Goal: Transaction & Acquisition: Purchase product/service

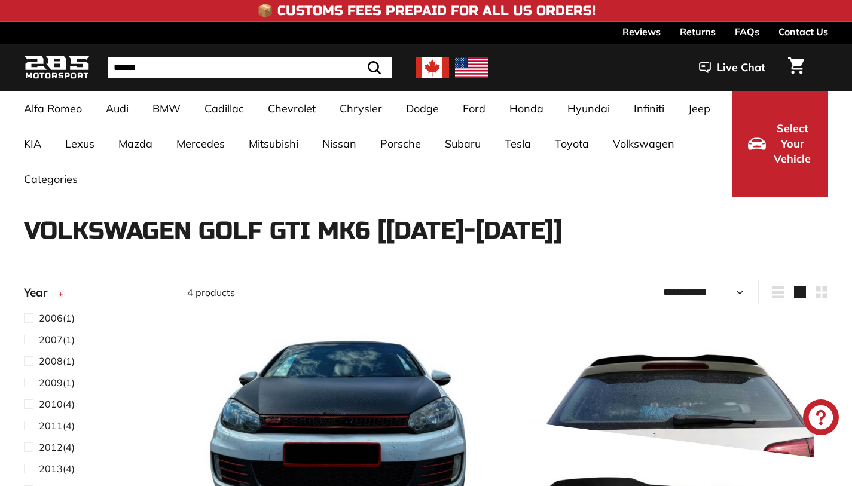
select select "**********"
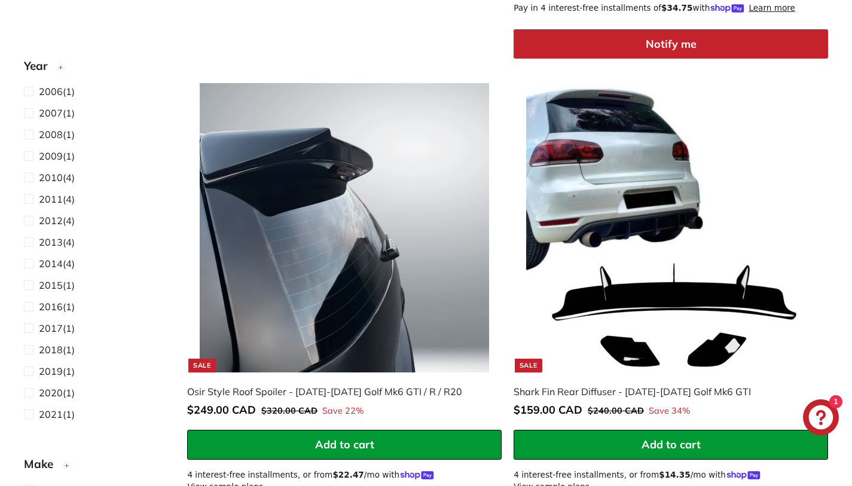
scroll to position [725, 0]
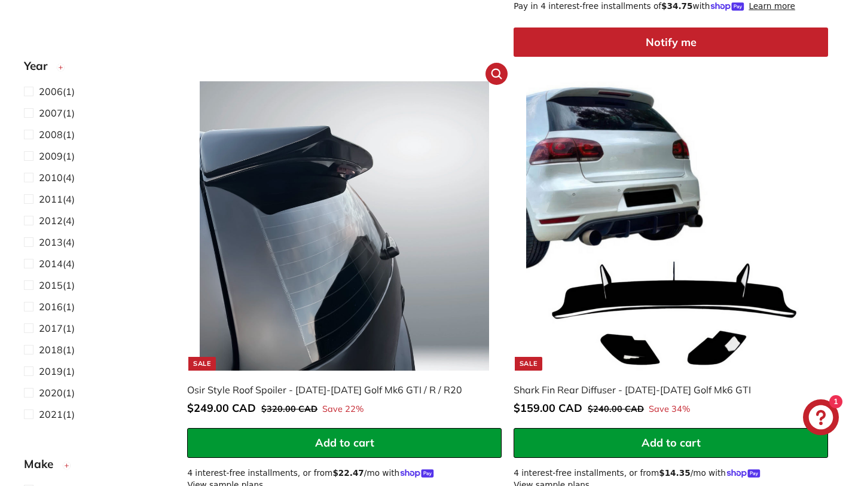
click at [357, 445] on span "Add to cart" at bounding box center [344, 443] width 59 height 14
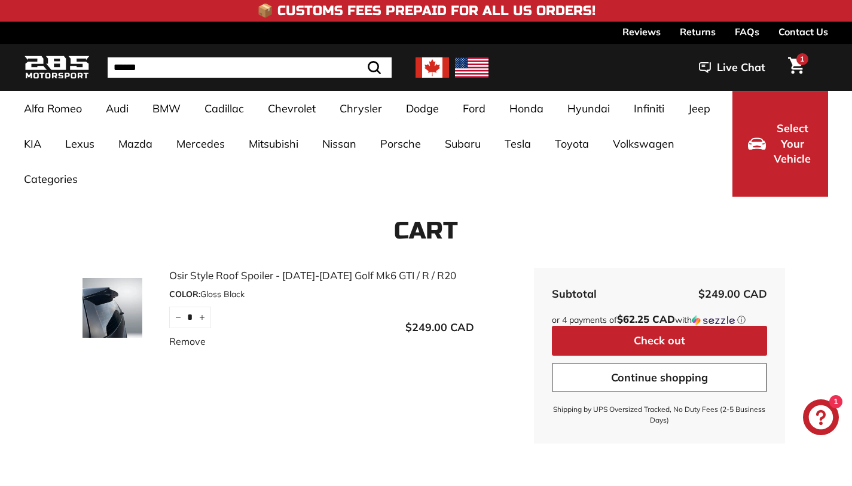
click at [87, 289] on img at bounding box center [113, 308] width 90 height 60
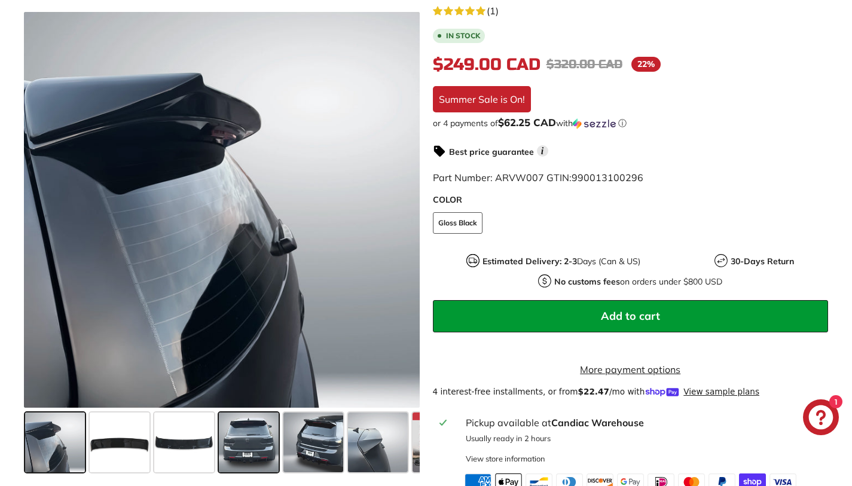
click at [258, 440] on span at bounding box center [249, 443] width 60 height 60
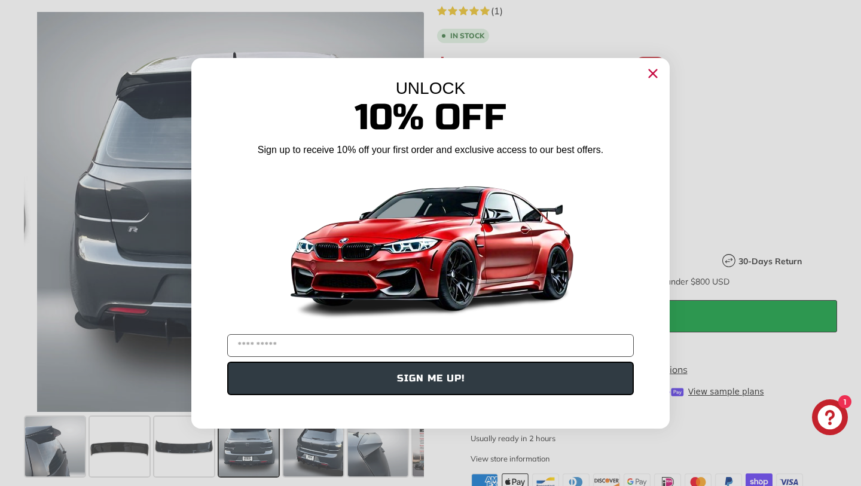
click at [650, 80] on circle "Close dialog" at bounding box center [653, 73] width 18 height 18
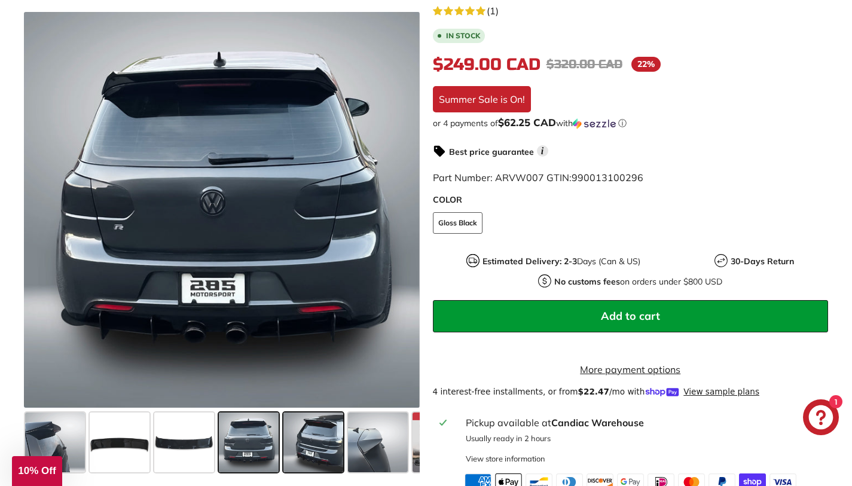
click at [322, 421] on span at bounding box center [313, 443] width 60 height 60
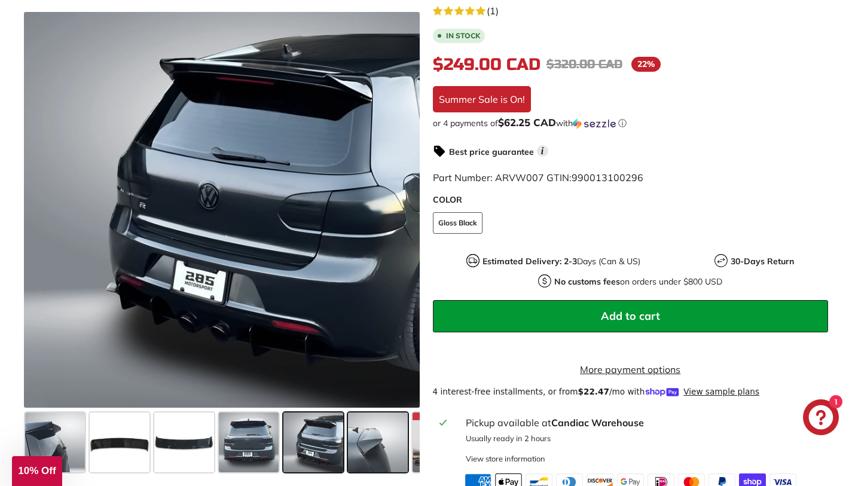
click at [394, 433] on span at bounding box center [378, 443] width 60 height 60
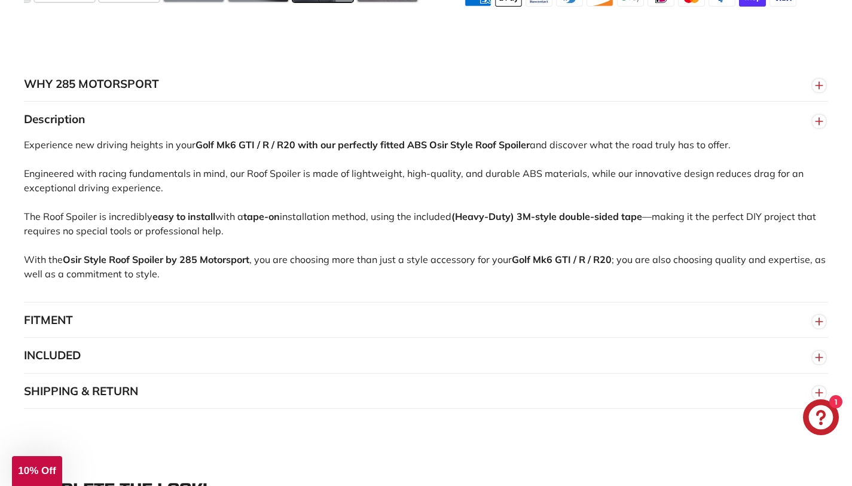
scroll to position [769, 0]
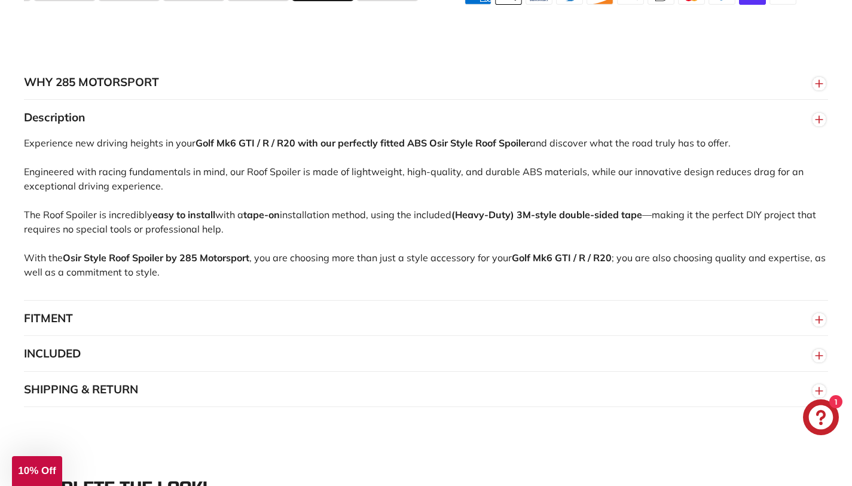
click at [176, 329] on button "FITMENT" at bounding box center [426, 319] width 804 height 36
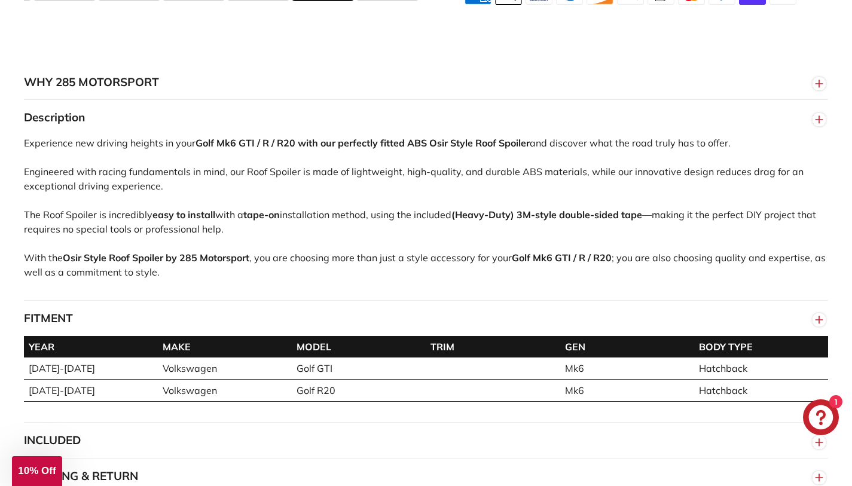
click at [176, 329] on button "FITMENT" at bounding box center [426, 319] width 804 height 36
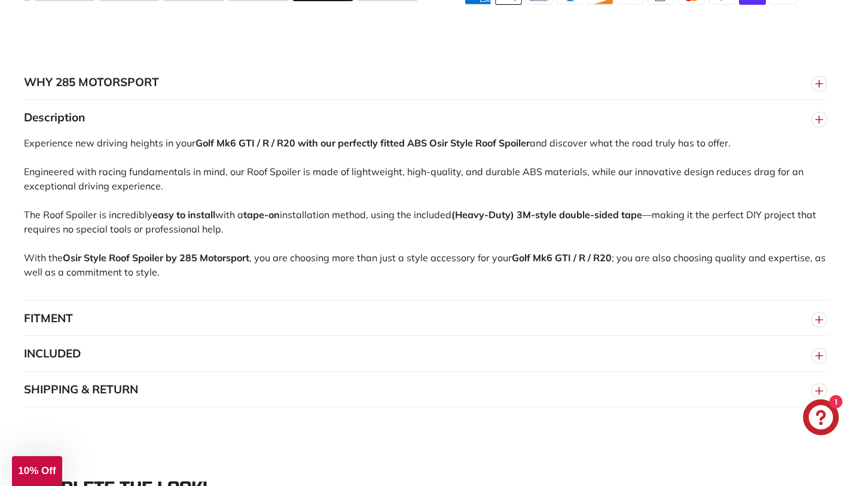
click at [173, 356] on button "INCLUDED" at bounding box center [426, 354] width 804 height 36
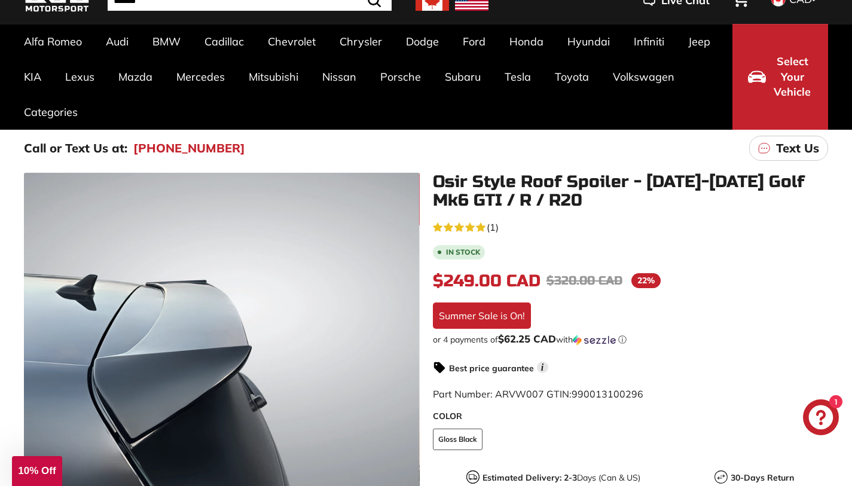
scroll to position [65, 0]
